Goal: Register for event/course

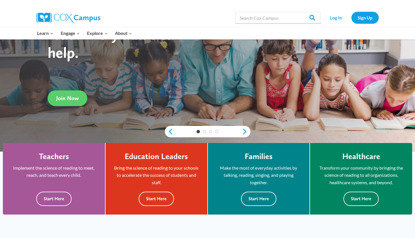
scroll to position [69, 0]
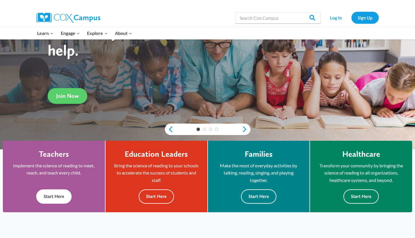
click at [58, 195] on button "Start Here" at bounding box center [53, 196] width 35 height 14
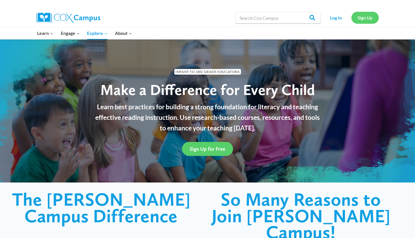
click at [361, 19] on link "Sign Up" at bounding box center [365, 18] width 27 height 12
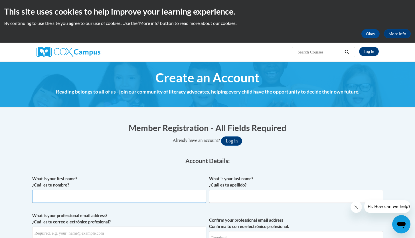
click at [159, 198] on input "What is your first name? ¿Cuál es tu nombre?" at bounding box center [119, 195] width 174 height 13
type input "Jillian"
type input "Cole"
type input "jcole3@css.edu"
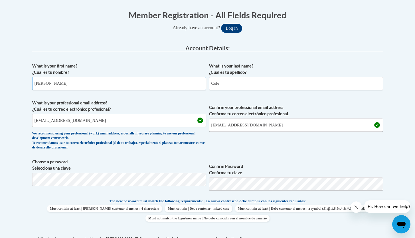
scroll to position [117, 0]
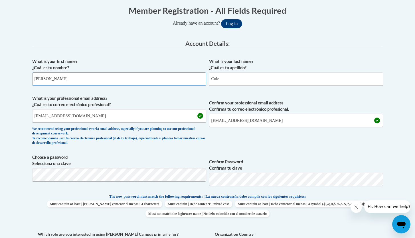
drag, startPoint x: 419, startPoint y: 61, endPoint x: 413, endPoint y: 101, distance: 40.8
click at [413, 101] on html "This site uses cookies to help improve your learning experience. By continuing …" at bounding box center [207, 2] width 415 height 238
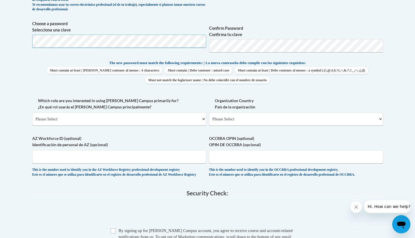
drag, startPoint x: 419, startPoint y: 101, endPoint x: 417, endPoint y: 150, distance: 48.9
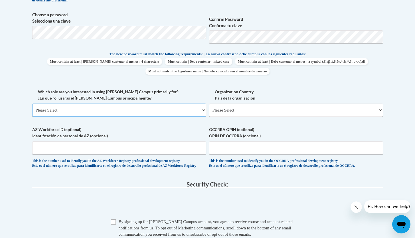
click at [131, 111] on select "Please Select College/University | Colegio/Universidad Community/Nonprofit Part…" at bounding box center [119, 109] width 174 height 13
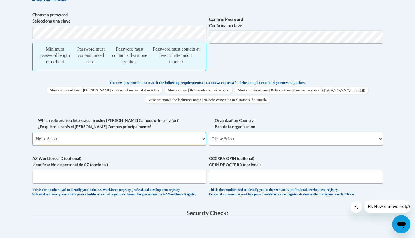
select select "5a18ea06-2b54-4451-96f2-d152daf9eac5"
click at [32, 132] on select "Please Select College/University | Colegio/Universidad Community/Nonprofit Part…" at bounding box center [119, 138] width 174 height 13
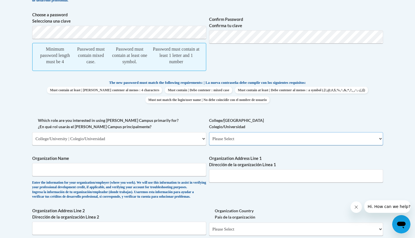
click at [248, 136] on select "Please Select College/University Staff | Empleado universitario College/Univers…" at bounding box center [296, 138] width 174 height 13
select select "c8743970-7742-49d2-af9e-5c4138019e9a"
click at [209, 132] on select "Please Select College/University Staff | Empleado universitario College/Univers…" at bounding box center [296, 138] width 174 height 13
click at [132, 165] on input "Organization Name" at bounding box center [119, 169] width 174 height 13
click at [133, 44] on span "Minimum password length must be 4 Password must contain mixed case. Password mu…" at bounding box center [119, 57] width 174 height 28
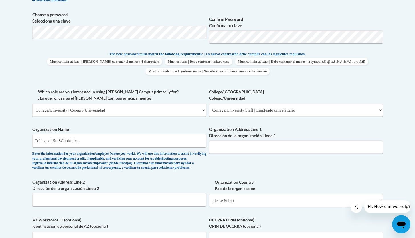
click at [392, 59] on body "This site uses cookies to help improve your learning experience. By continuing …" at bounding box center [207, 134] width 415 height 787
click at [238, 150] on input "Organization Address Line 1 Dirección de la organización Línea 1" at bounding box center [296, 146] width 174 height 13
click at [0, 27] on body "This site uses cookies to help improve your learning experience. By continuing …" at bounding box center [207, 134] width 415 height 787
click at [205, 39] on span "Choose a password Selecciona una clave Confirm Password Confirma tu clave" at bounding box center [207, 30] width 351 height 36
click at [66, 140] on input "College of St. SCholastica" at bounding box center [119, 140] width 174 height 13
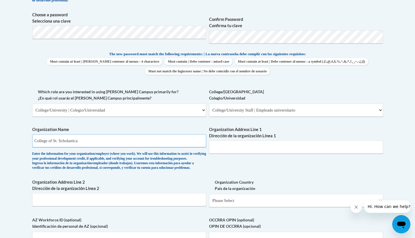
type input "College of St. Scholastica"
click at [332, 146] on input "Organization Address Line 1 Dirección de la organización Línea 1" at bounding box center [296, 146] width 174 height 13
paste input "1200 Kenwood Ave, Duluth, MN 55811"
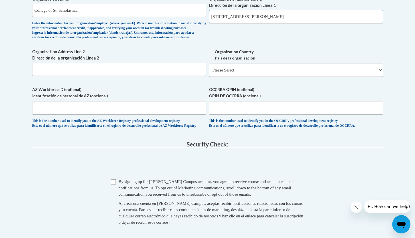
scroll to position [390, 0]
drag, startPoint x: 419, startPoint y: 96, endPoint x: 418, endPoint y: 135, distance: 39.2
type input "1200 Kenwood Ave, Duluth, MN 55811"
click at [197, 75] on input "Organization Address Line 2 Dirección de la organización Línea 2" at bounding box center [119, 68] width 174 height 13
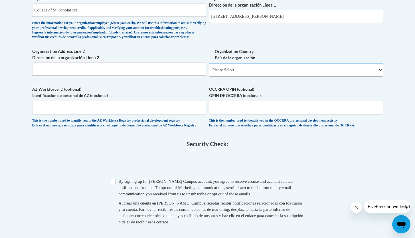
click at [235, 76] on select "Please Select United States | Estados Unidos Outside of the United States | Fue…" at bounding box center [296, 69] width 174 height 13
select select "ad49bcad-a171-4b2e-b99c-48b446064914"
click at [209, 72] on select "Please Select United States | Estados Unidos Outside of the United States | Fue…" at bounding box center [296, 69] width 174 height 13
select select
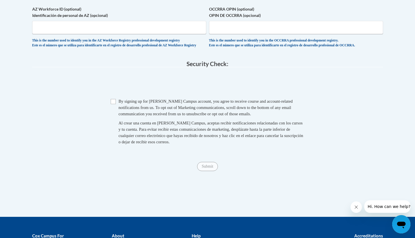
scroll to position [527, 0]
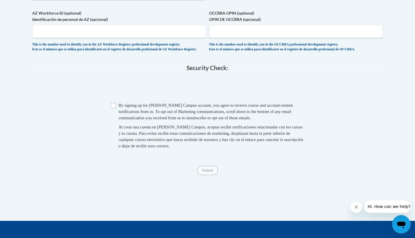
drag, startPoint x: 419, startPoint y: 131, endPoint x: 419, endPoint y: 168, distance: 37.4
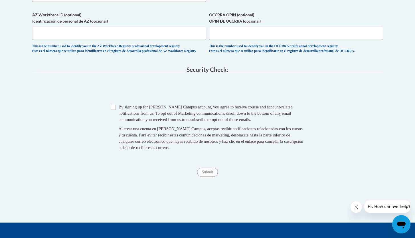
click at [107, 123] on div "Checkbox By signing up for a Cox Campus account, you agree to receive course an…" at bounding box center [207, 130] width 351 height 53
click at [112, 124] on span "Checkbox By signing up for a Cox Campus account, you agree to receive course an…" at bounding box center [208, 130] width 194 height 53
click at [113, 110] on input "Checkbox" at bounding box center [113, 107] width 5 height 5
checkbox input "true"
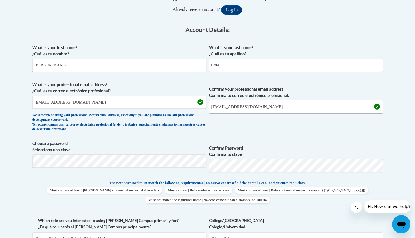
scroll to position [0, 0]
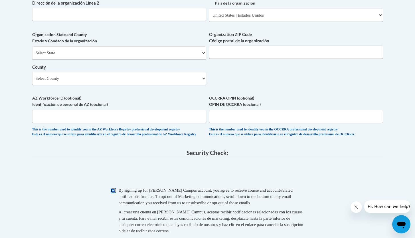
drag, startPoint x: 419, startPoint y: 159, endPoint x: 412, endPoint y: 135, distance: 25.2
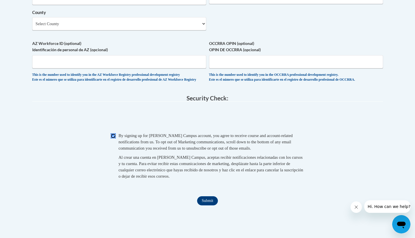
scroll to position [535, 0]
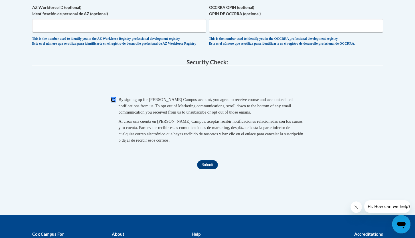
drag, startPoint x: 419, startPoint y: 159, endPoint x: 419, endPoint y: 184, distance: 25.4
click at [209, 169] on input "Submit" at bounding box center [207, 164] width 21 height 9
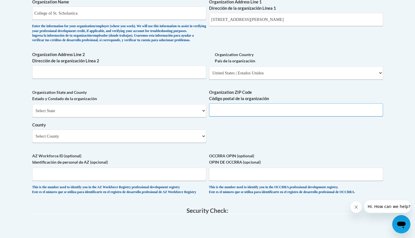
scroll to position [382, 0]
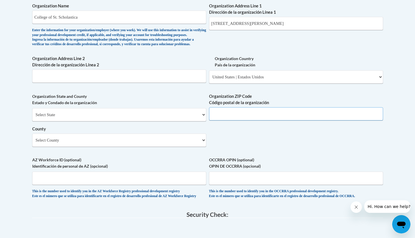
drag, startPoint x: 419, startPoint y: 161, endPoint x: 419, endPoint y: 129, distance: 32.3
click at [224, 121] on input "Organization ZIP Code Código postal de la organización" at bounding box center [296, 113] width 174 height 13
type input "55811"
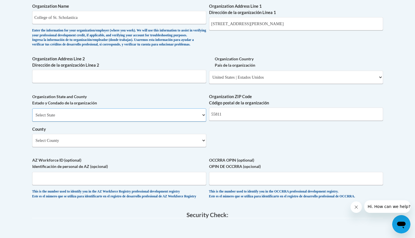
click at [93, 121] on select "Select State Alabama Alaska Arizona Arkansas California Colorado Connecticut De…" at bounding box center [119, 114] width 174 height 13
select select "Minnesota"
click at [32, 117] on select "Select State Alabama Alaska Arizona Arkansas California Colorado Connecticut De…" at bounding box center [119, 114] width 174 height 13
click at [139, 151] on div "Organization State and County Estado y Condado de la organización Select State …" at bounding box center [119, 122] width 174 height 58
click at [123, 147] on select "Select County Aitkin Anoka Becker Beltrami Benton Big Stone Blue Earth Brown Ca…" at bounding box center [119, 140] width 174 height 13
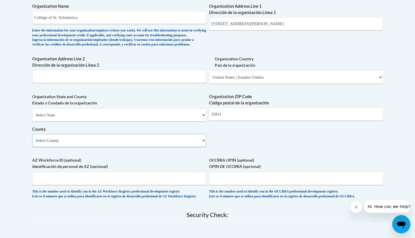
select select "St. Louis"
click at [32, 143] on select "Select County Aitkin Anoka Becker Beltrami Benton Big Stone Blue Earth Brown Ca…" at bounding box center [119, 140] width 174 height 13
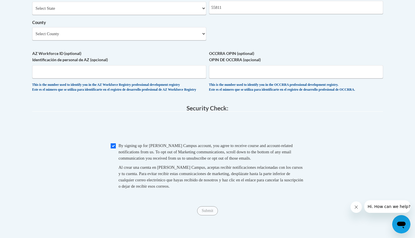
drag, startPoint x: 419, startPoint y: 140, endPoint x: 419, endPoint y: 170, distance: 29.7
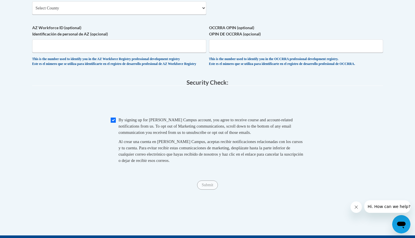
scroll to position [518, 0]
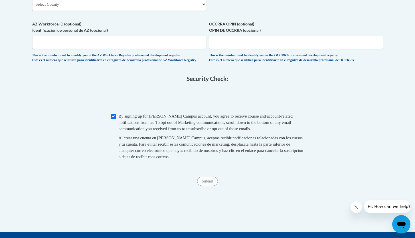
drag, startPoint x: 419, startPoint y: 169, endPoint x: 419, endPoint y: 177, distance: 8.0
click at [221, 186] on div "Submit Submit" at bounding box center [207, 180] width 351 height 9
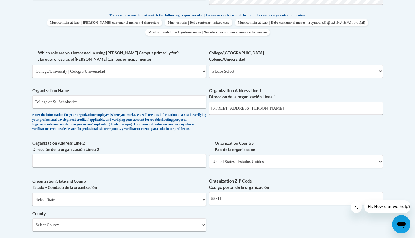
scroll to position [302, 0]
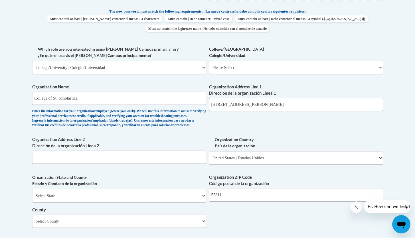
drag, startPoint x: 299, startPoint y: 106, endPoint x: 250, endPoint y: 103, distance: 49.2
click at [250, 103] on input "1200 Kenwood Ave, Duluth, MN 55811" at bounding box center [296, 104] width 174 height 13
type input "1200 Kenwood Ave"
click at [158, 163] on input "Organization Address Line 2 Dirección de la organización Línea 2" at bounding box center [119, 156] width 174 height 13
paste input "Duluth, MN 55811"
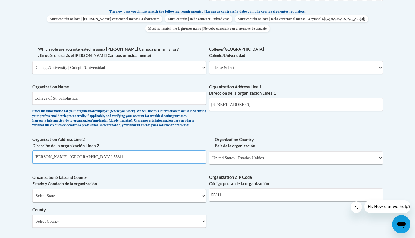
type input "Duluth, MN 55811"
click at [343, 121] on div "What is your first name? ¿Cuál es tu nombre? Jillian What is your last name? ¿C…" at bounding box center [207, 78] width 351 height 414
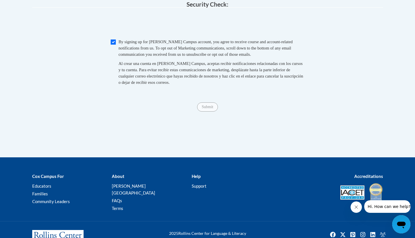
drag, startPoint x: 419, startPoint y: 104, endPoint x: 419, endPoint y: 184, distance: 80.0
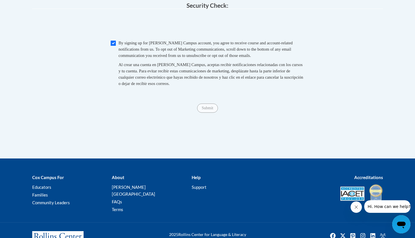
click at [116, 60] on span "Checkbox By signing up for a Cox Campus account, you agree to receive course an…" at bounding box center [208, 66] width 194 height 53
click at [209, 113] on input "Submit" at bounding box center [207, 107] width 21 height 9
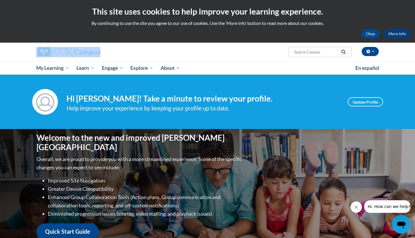
drag, startPoint x: 419, startPoint y: 52, endPoint x: 419, endPoint y: 29, distance: 23.4
click at [415, 29] on html "This site uses cookies to help improve your learning experience. By continuing …" at bounding box center [207, 119] width 415 height 238
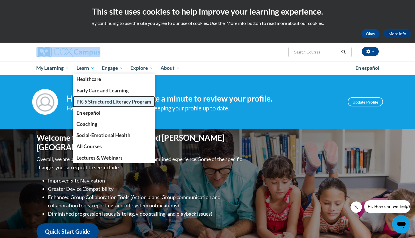
click at [104, 98] on link "PK-5 Structured Literacy Program" at bounding box center [114, 101] width 82 height 11
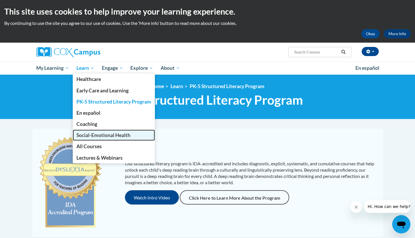
click at [104, 133] on span "Social-Emotional Health" at bounding box center [104, 135] width 54 height 6
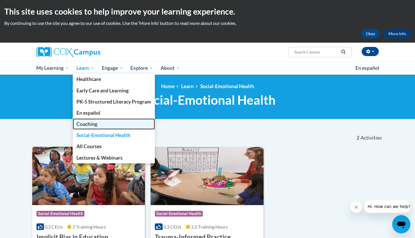
click at [102, 120] on link "Coaching" at bounding box center [114, 123] width 82 height 11
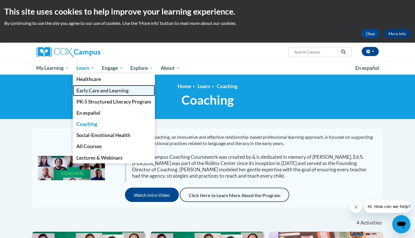
click at [97, 94] on link "Early Care and Learning" at bounding box center [114, 90] width 82 height 11
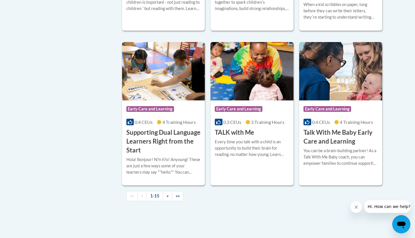
scroll to position [800, 0]
click at [166, 201] on link "»" at bounding box center [167, 196] width 9 height 10
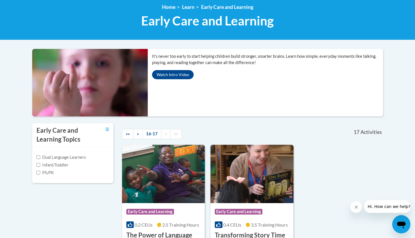
scroll to position [78, 0]
